Goal: Entertainment & Leisure: Consume media (video, audio)

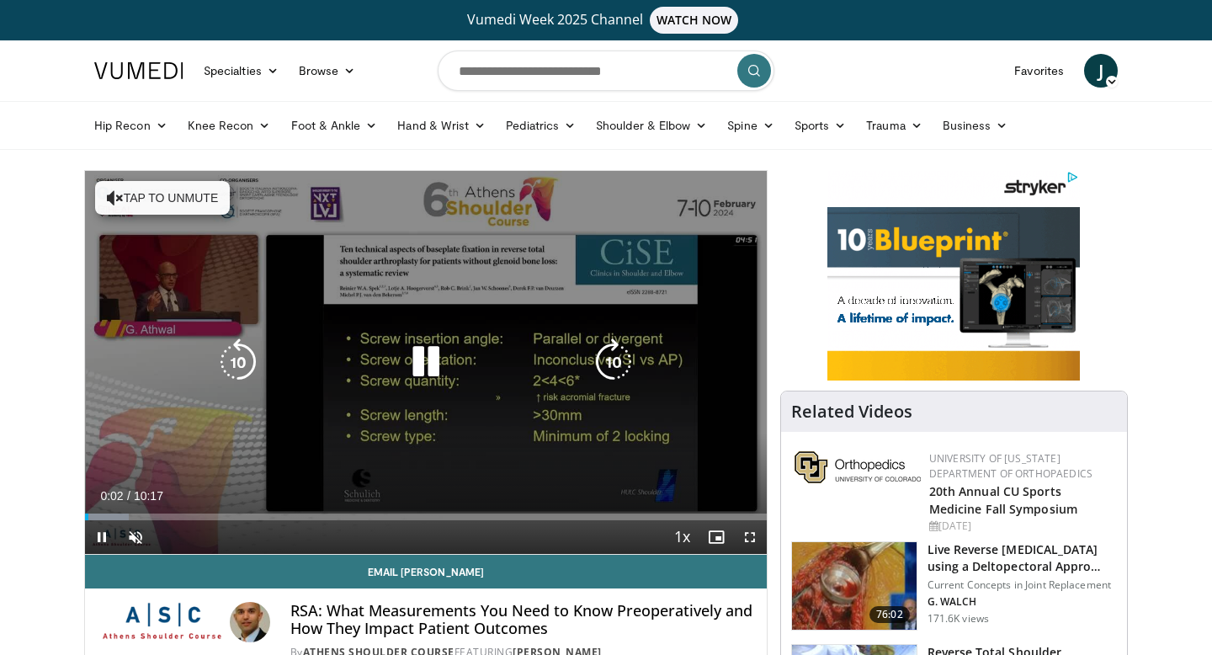
click at [608, 350] on icon "Video Player" at bounding box center [613, 361] width 47 height 47
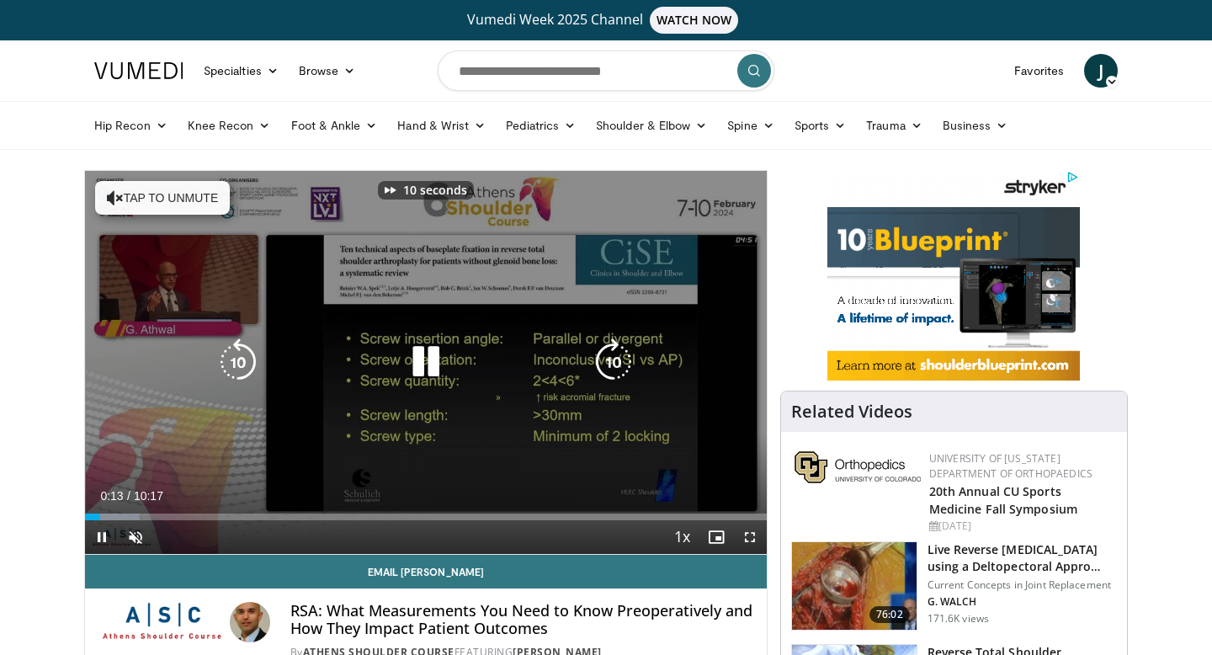
click at [608, 350] on icon "Video Player" at bounding box center [613, 361] width 47 height 47
click at [149, 190] on button "Tap to unmute" at bounding box center [162, 198] width 135 height 34
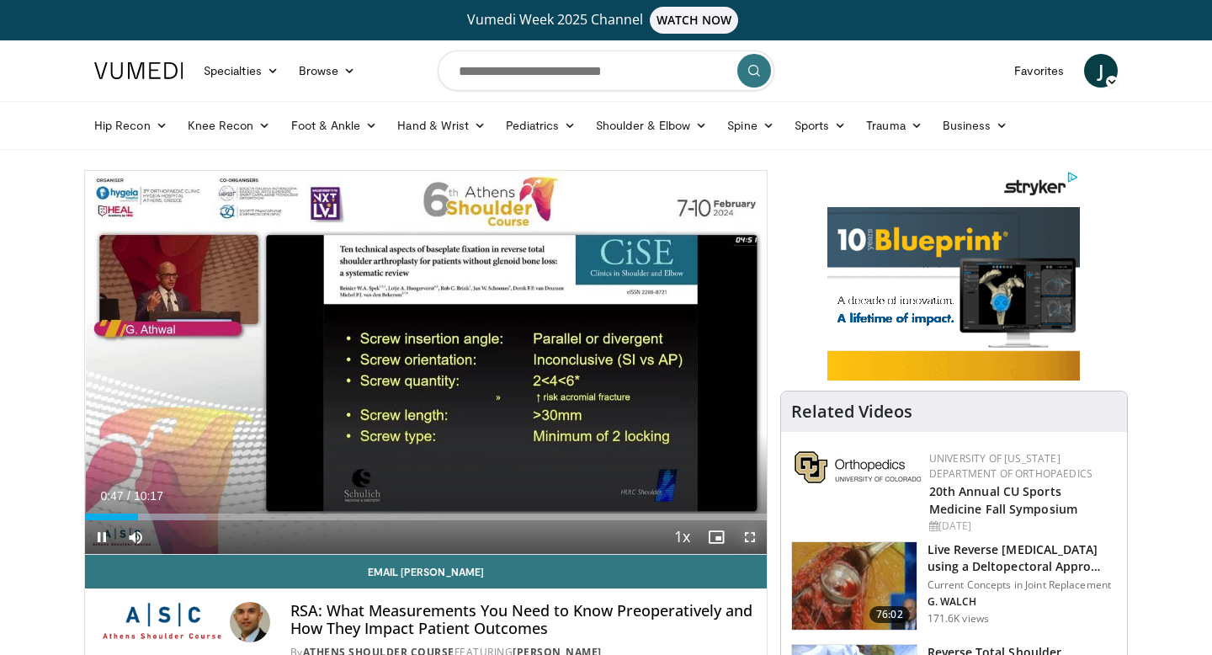
click at [755, 535] on span "Video Player" at bounding box center [750, 537] width 34 height 34
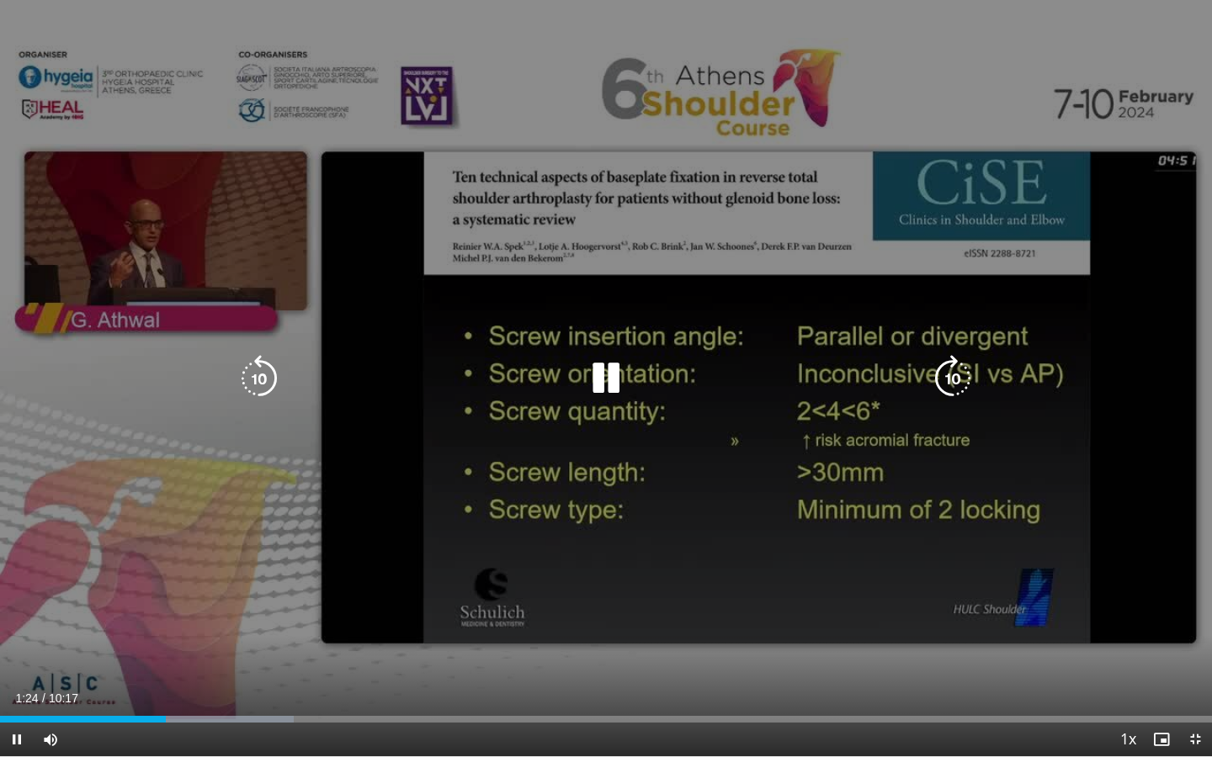
drag, startPoint x: 333, startPoint y: 151, endPoint x: 457, endPoint y: 247, distance: 157.1
click at [458, 247] on div "40 seconds Tap to unmute" at bounding box center [606, 378] width 1212 height 757
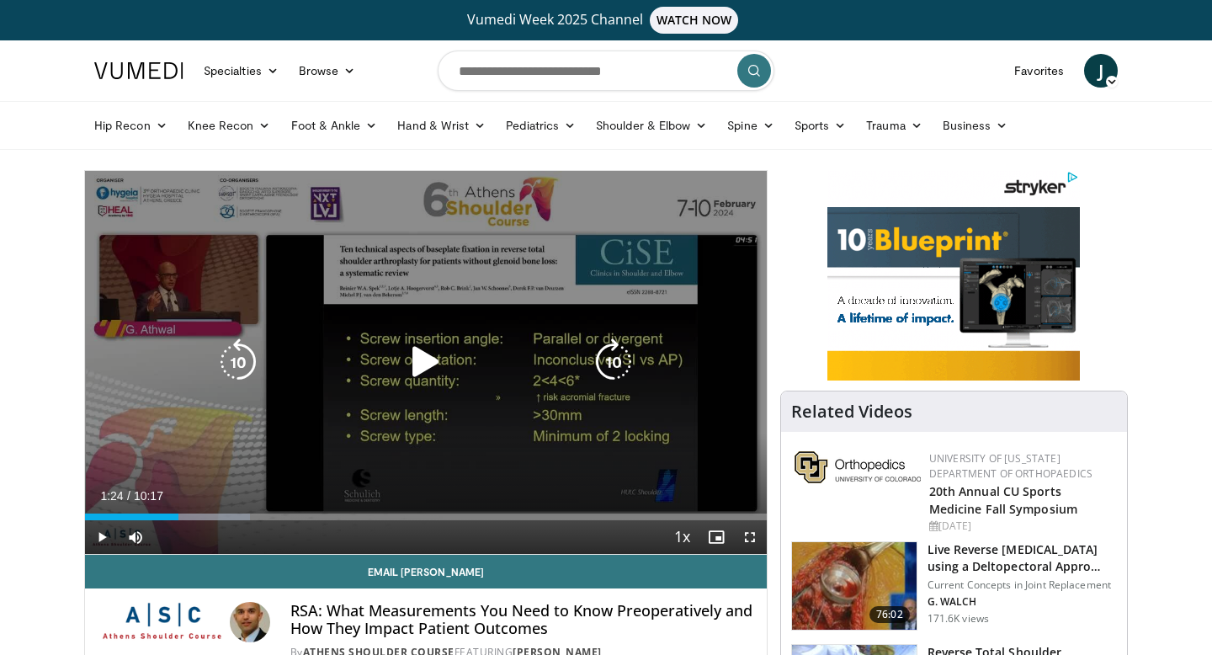
click at [433, 356] on icon "Video Player" at bounding box center [425, 361] width 47 height 47
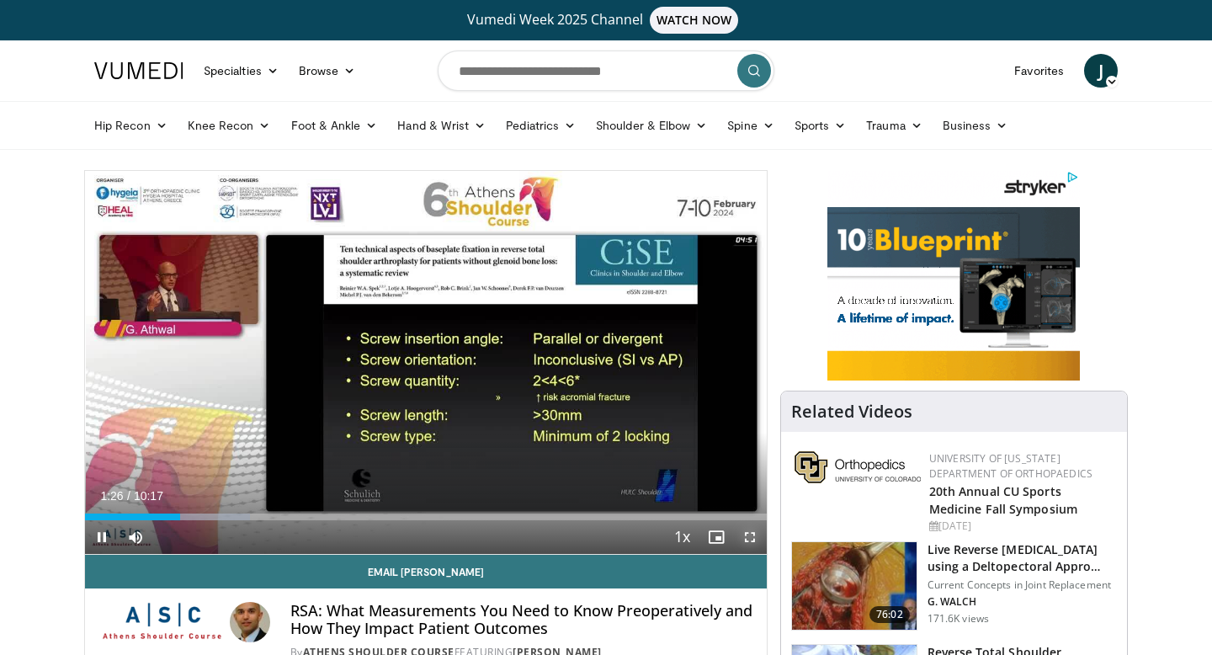
click at [750, 534] on span "Video Player" at bounding box center [750, 537] width 34 height 34
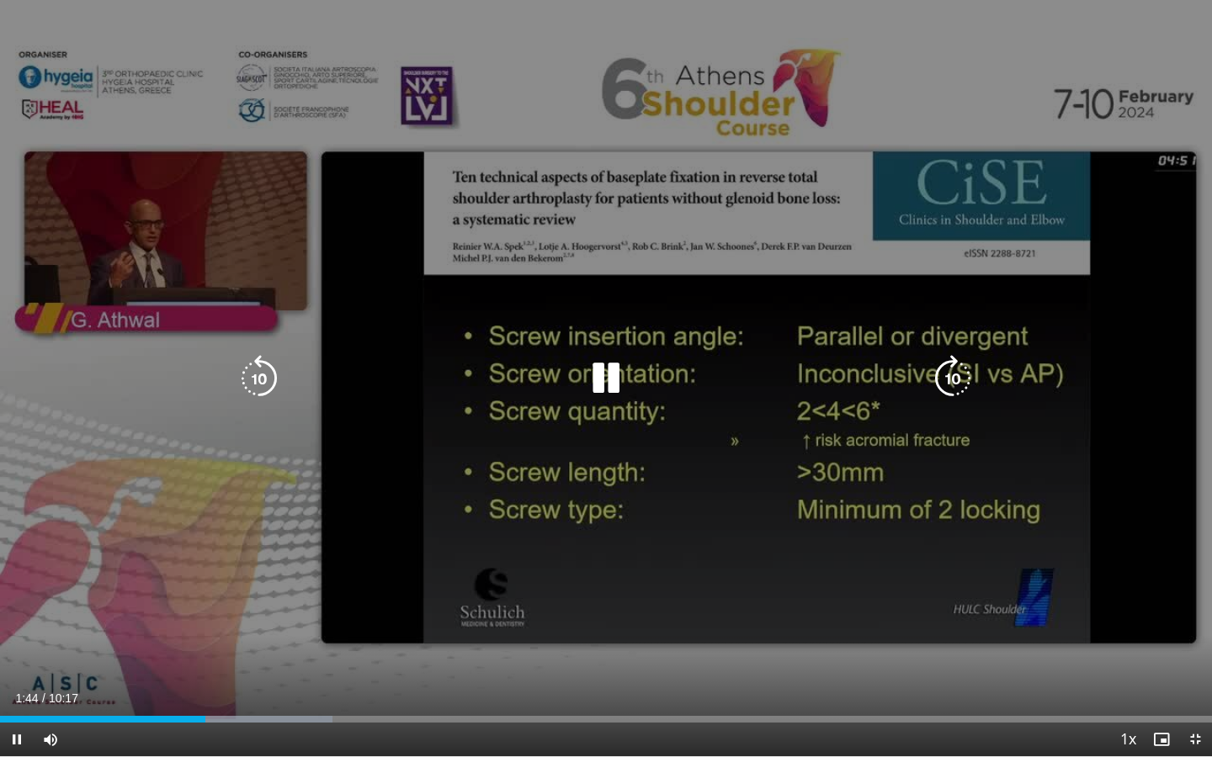
click at [610, 654] on div "40 seconds Tap to unmute" at bounding box center [606, 378] width 1212 height 757
drag, startPoint x: 134, startPoint y: 110, endPoint x: 373, endPoint y: 259, distance: 281.6
click at [373, 259] on div "40 seconds Tap to unmute" at bounding box center [606, 378] width 1212 height 757
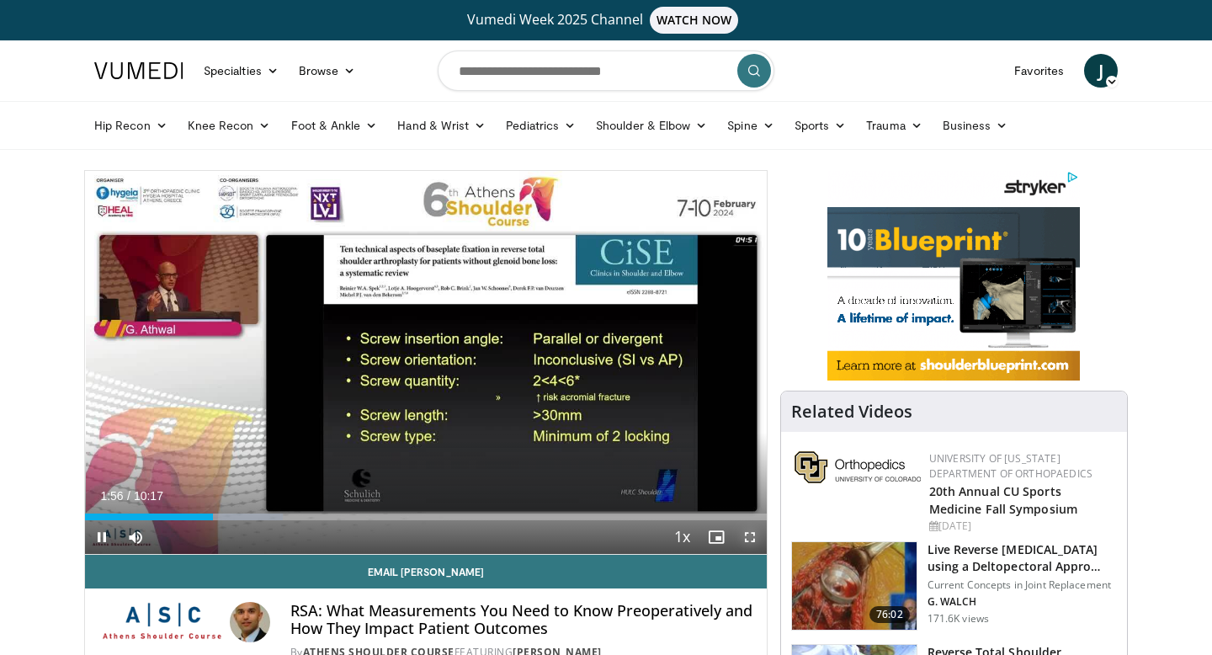
click at [743, 539] on span "Video Player" at bounding box center [750, 537] width 34 height 34
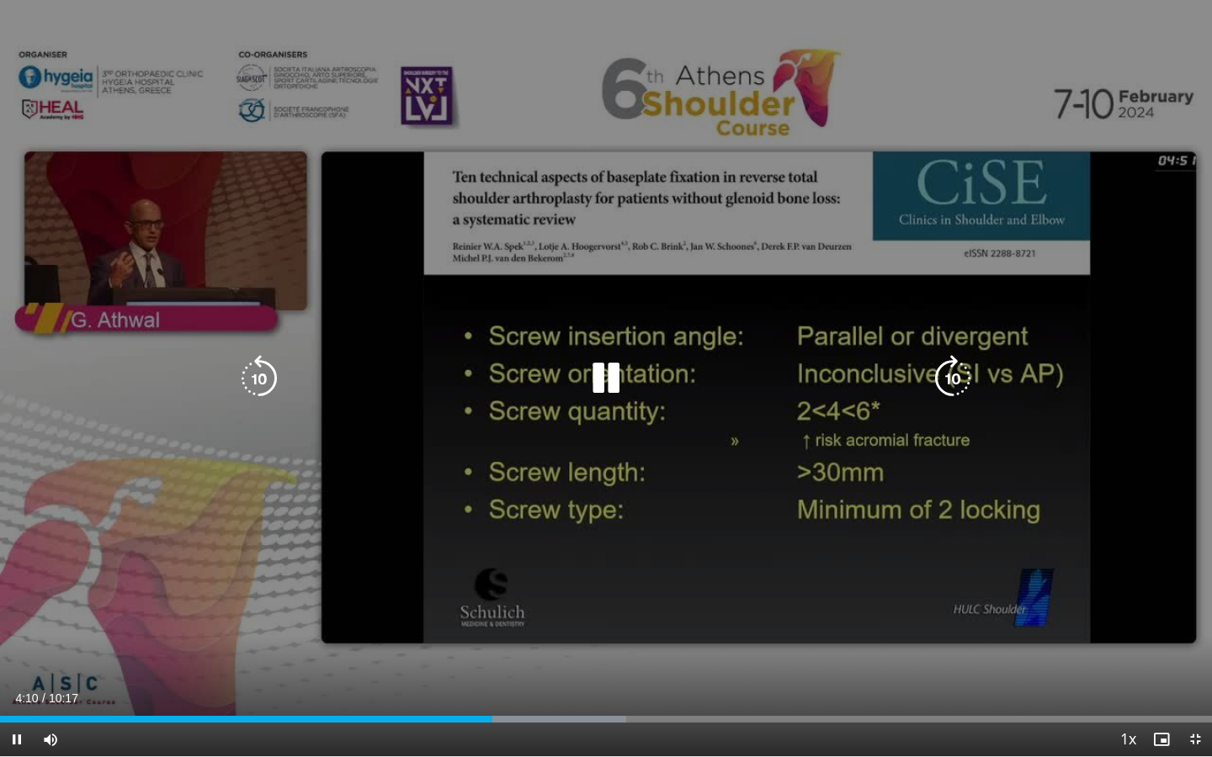
click at [264, 481] on div "40 seconds Tap to unmute" at bounding box center [606, 378] width 1212 height 757
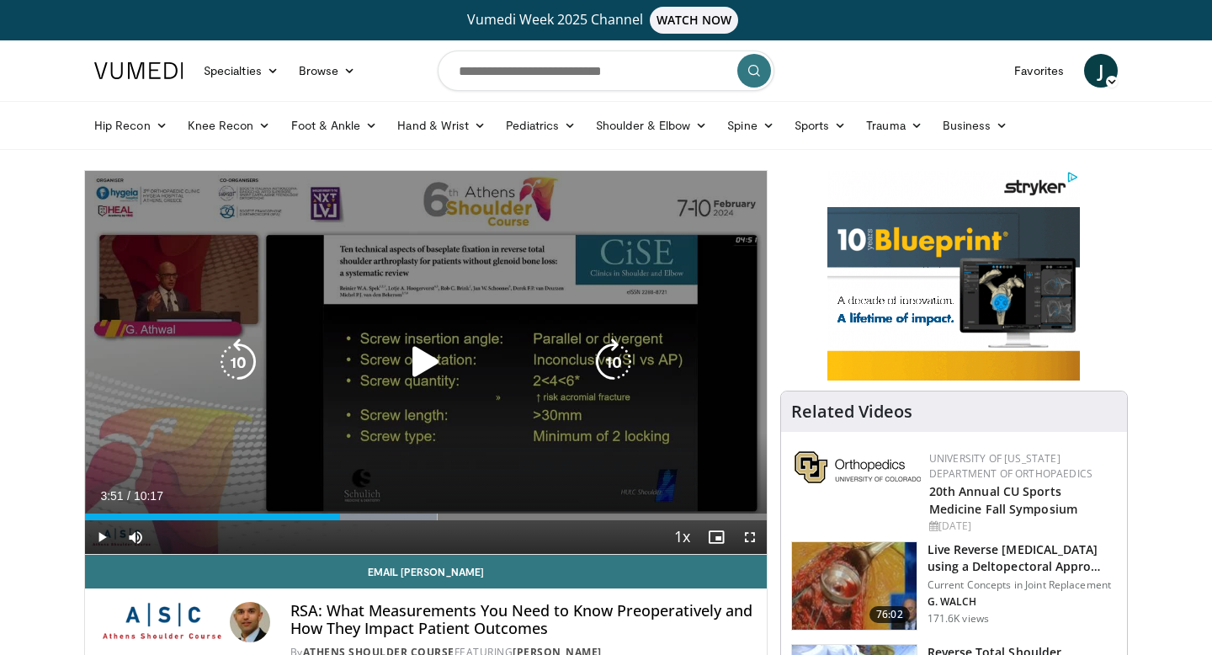
click at [446, 411] on div "20 seconds Tap to unmute" at bounding box center [426, 362] width 682 height 383
click at [613, 369] on icon "Video Player" at bounding box center [613, 361] width 47 height 47
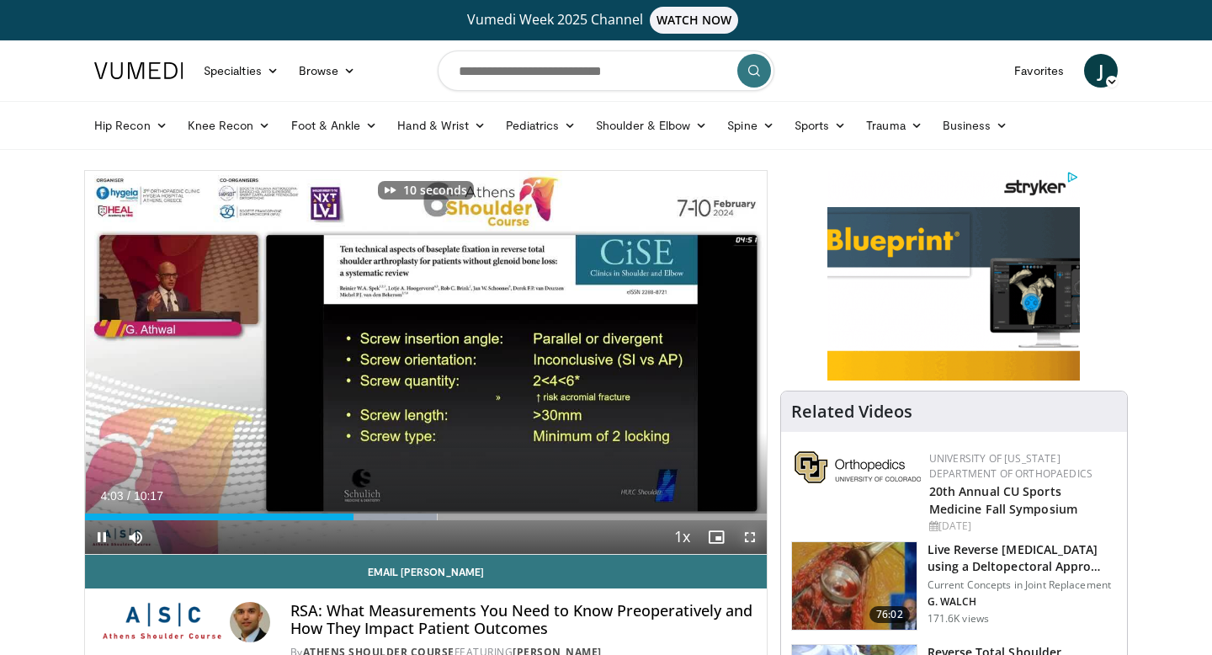
click at [756, 534] on span "Video Player" at bounding box center [750, 537] width 34 height 34
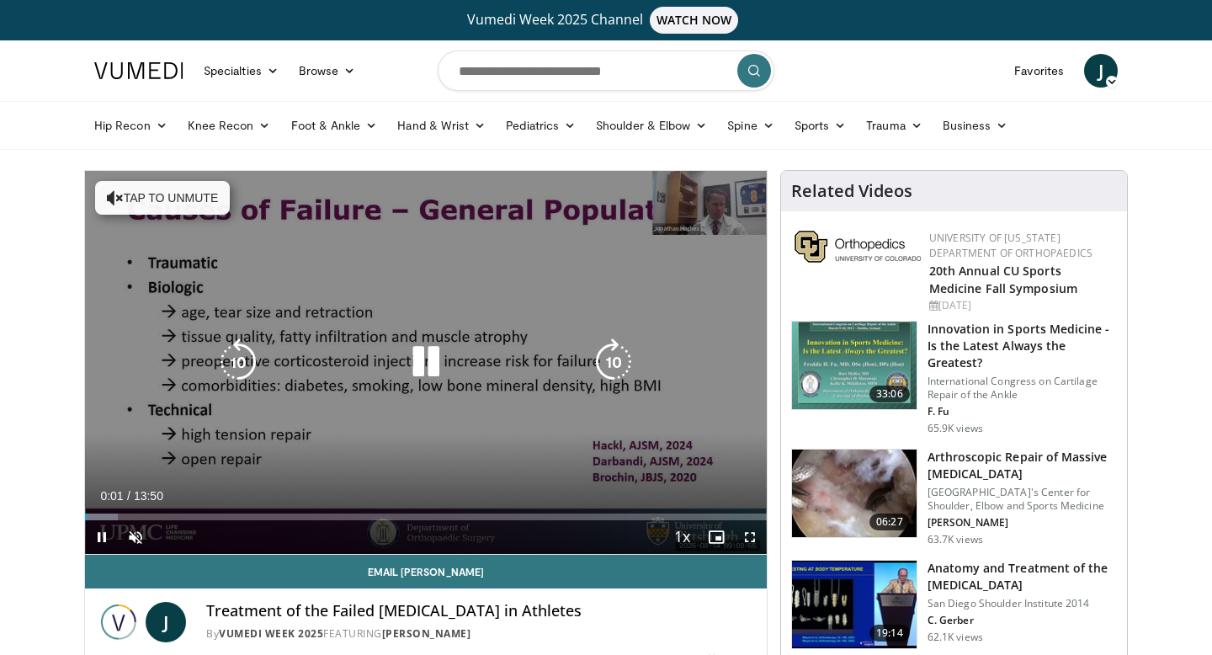
click at [193, 194] on button "Tap to unmute" at bounding box center [162, 198] width 135 height 34
